Goal: Task Accomplishment & Management: Manage account settings

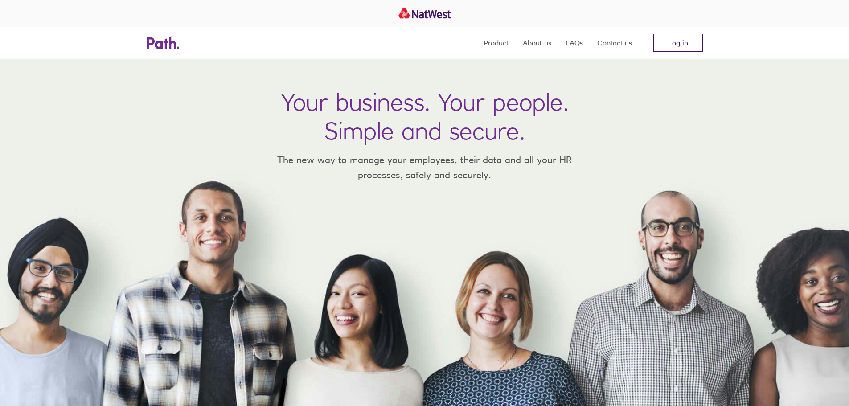
click at [683, 42] on link "Log in" at bounding box center [678, 43] width 49 height 18
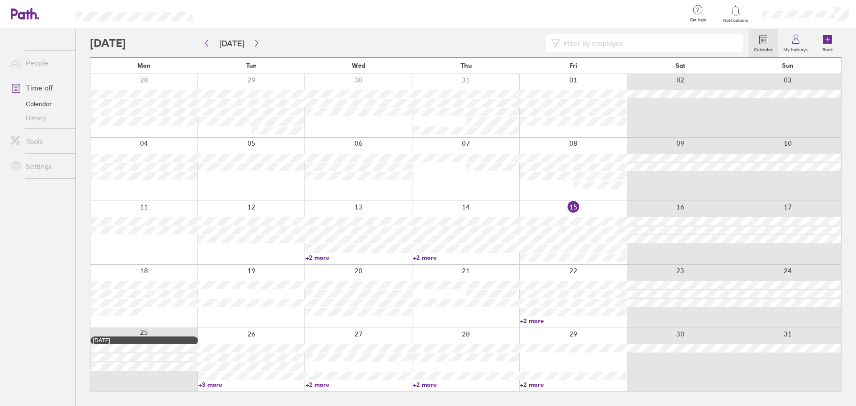
click at [216, 385] on link "+3 more" at bounding box center [251, 385] width 107 height 8
